Goal: Register for event/course

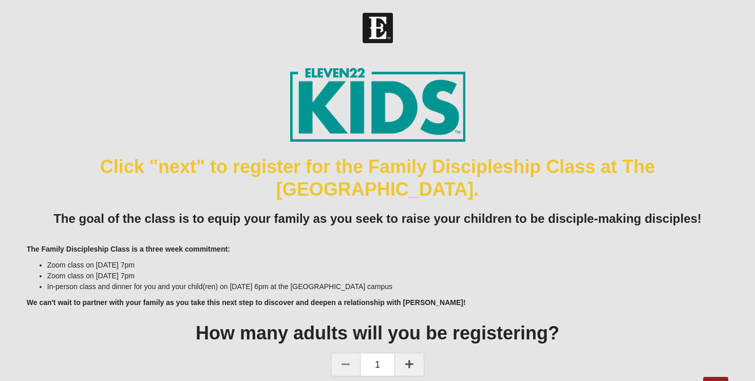
drag, startPoint x: 394, startPoint y: 286, endPoint x: 27, endPoint y: 264, distance: 366.9
click at [27, 264] on ul "Zoom class on [DATE] 7pm Zoom class on [DATE] 7pm In-person class and dinner fo…" at bounding box center [378, 276] width 702 height 32
copy ul "Zoom class on [DATE] 7pm Zoom class on [DATE] 7pm In-person class and dinner fo…"
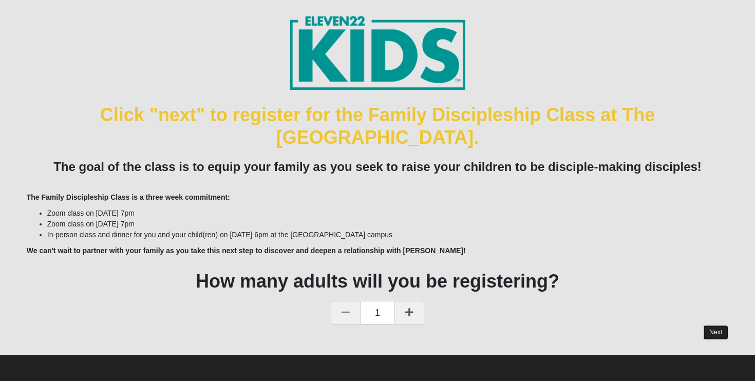
click at [720, 332] on link "Next" at bounding box center [715, 332] width 25 height 15
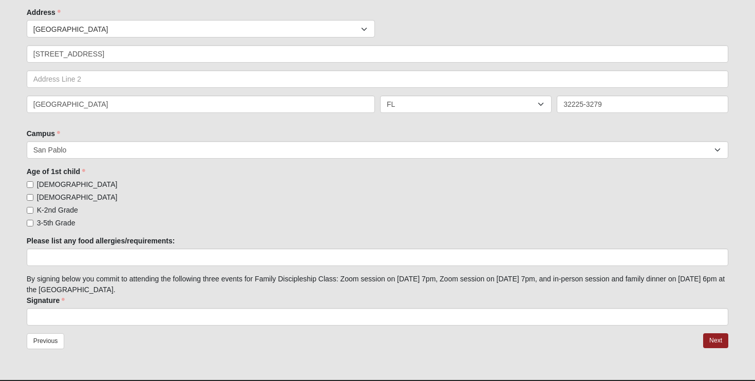
scroll to position [274, 0]
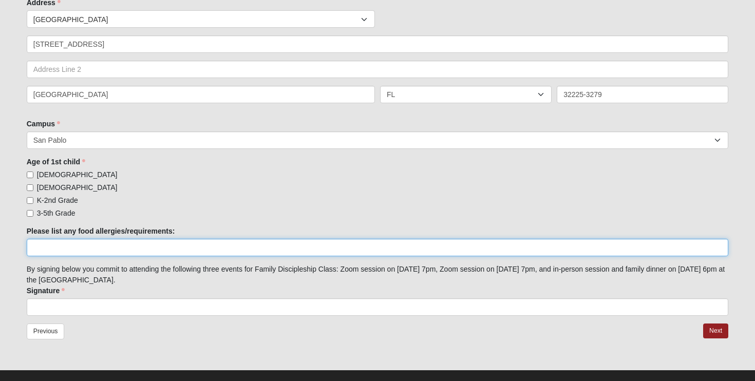
click at [212, 250] on input "Please list any food allergies/requirements:" at bounding box center [378, 247] width 702 height 17
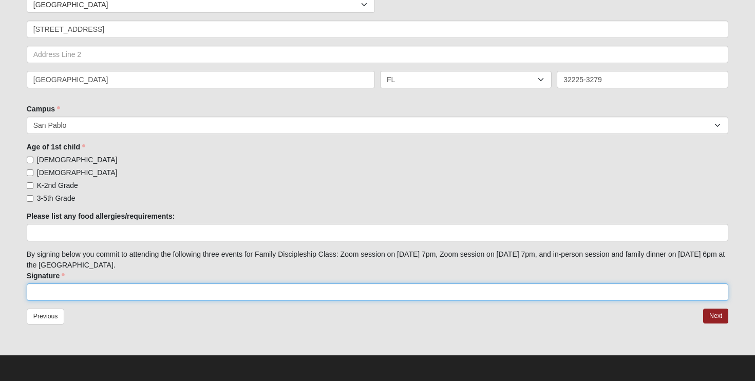
click at [84, 290] on input "Signature" at bounding box center [378, 292] width 702 height 17
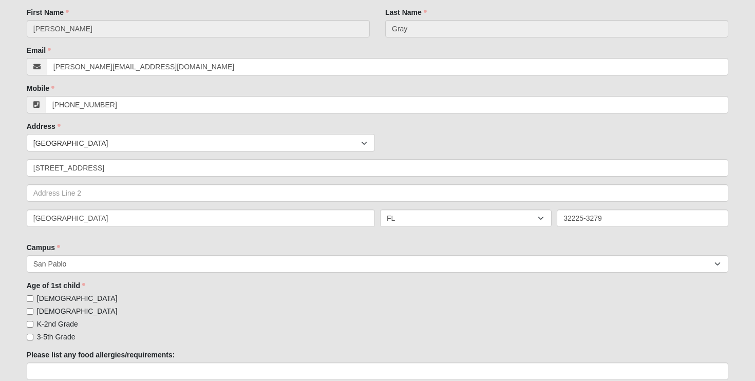
scroll to position [172, 0]
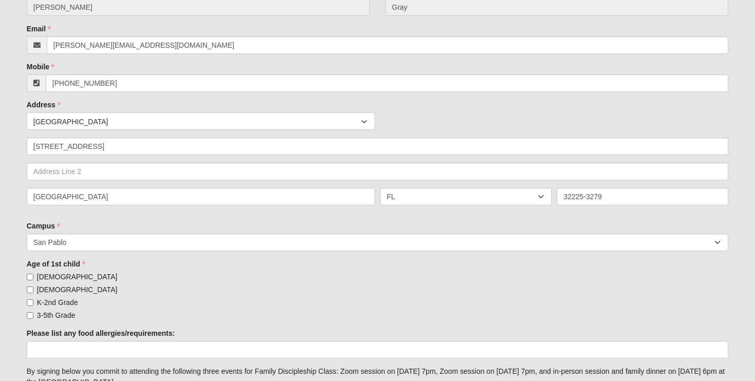
type input "[PERSON_NAME]"
click at [56, 276] on span "[DEMOGRAPHIC_DATA]" at bounding box center [77, 277] width 81 height 8
click at [33, 276] on input "[DEMOGRAPHIC_DATA]" at bounding box center [30, 277] width 7 height 7
checkbox input "true"
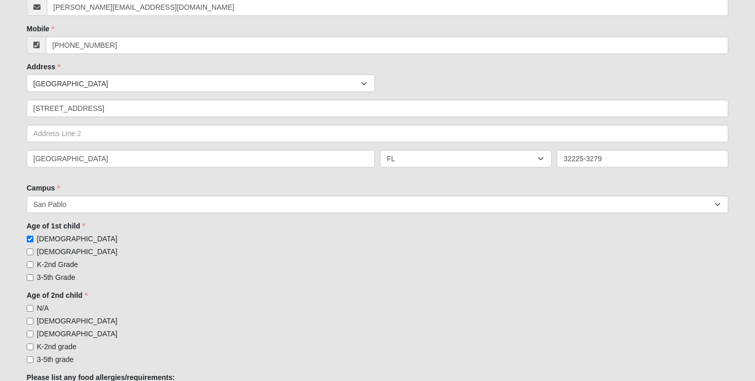
scroll to position [218, 0]
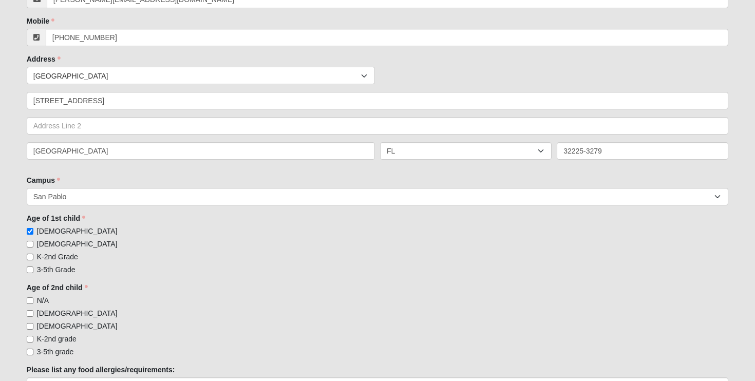
click at [44, 296] on span "N/A" at bounding box center [43, 300] width 12 height 8
click at [33, 297] on input "N/A" at bounding box center [30, 300] width 7 height 7
checkbox input "true"
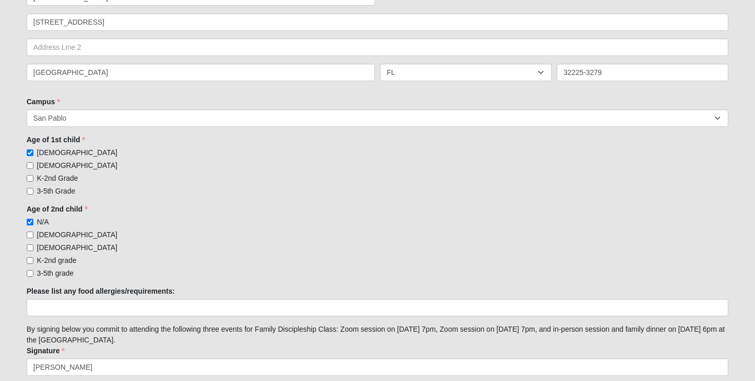
scroll to position [371, 0]
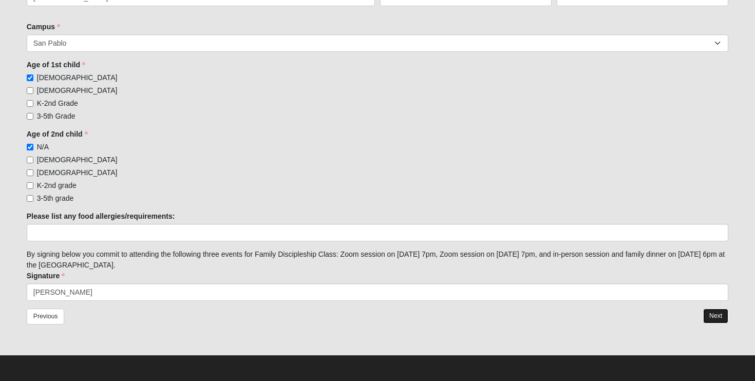
click at [717, 315] on link "Next" at bounding box center [715, 316] width 25 height 15
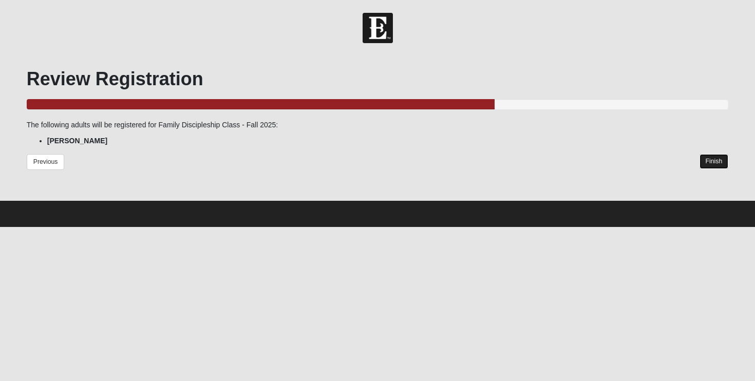
click at [719, 161] on link "Finish" at bounding box center [714, 161] width 29 height 15
